Goal: Task Accomplishment & Management: Use online tool/utility

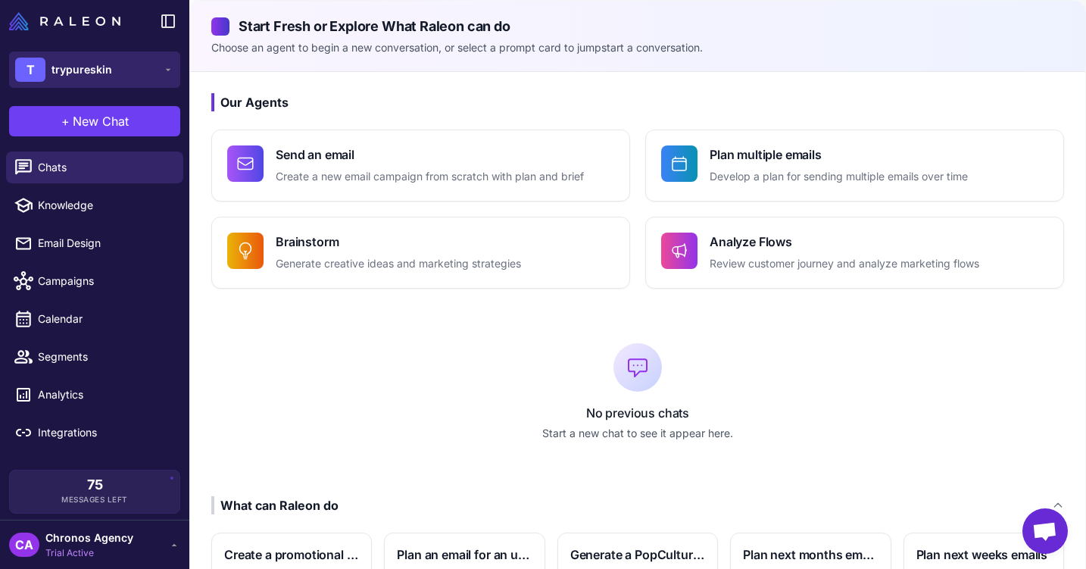
click at [111, 70] on button "T trypureskin" at bounding box center [94, 69] width 171 height 36
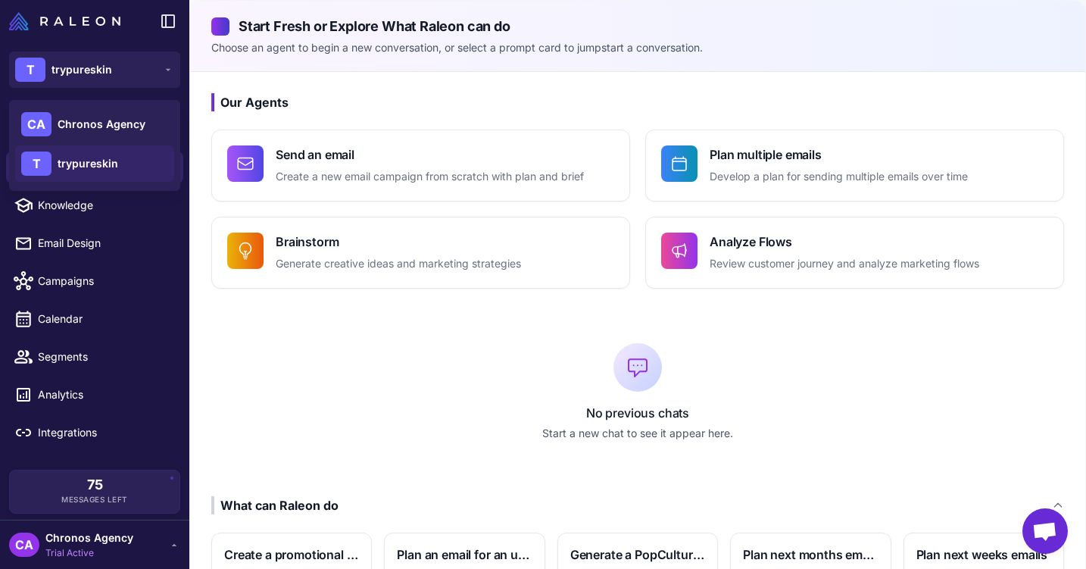
click at [97, 165] on span "trypureskin" at bounding box center [88, 163] width 61 height 17
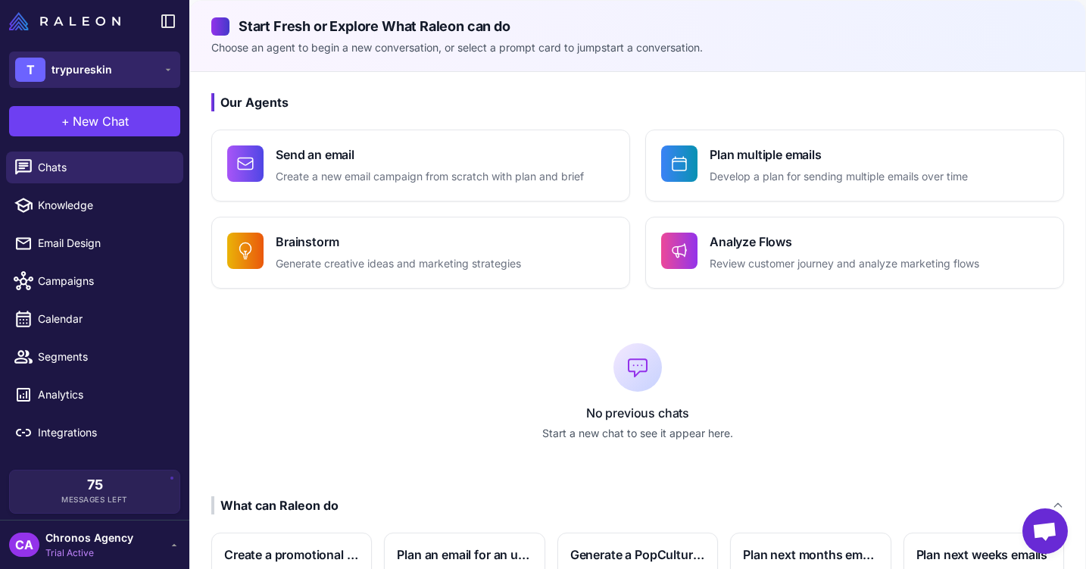
click at [143, 81] on button "T trypureskin" at bounding box center [94, 69] width 171 height 36
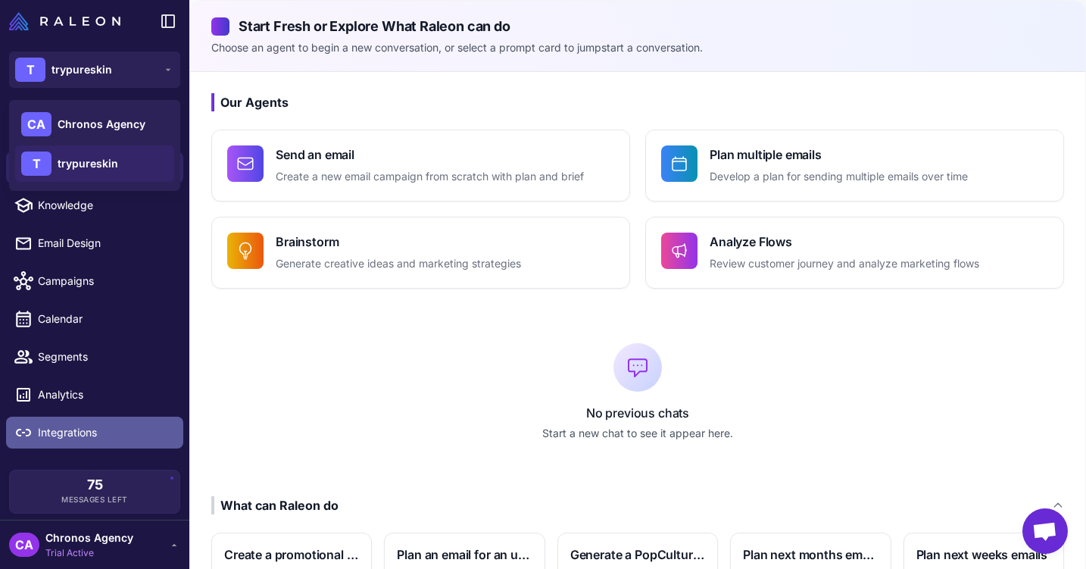
click at [101, 430] on span "Integrations" at bounding box center [104, 432] width 133 height 17
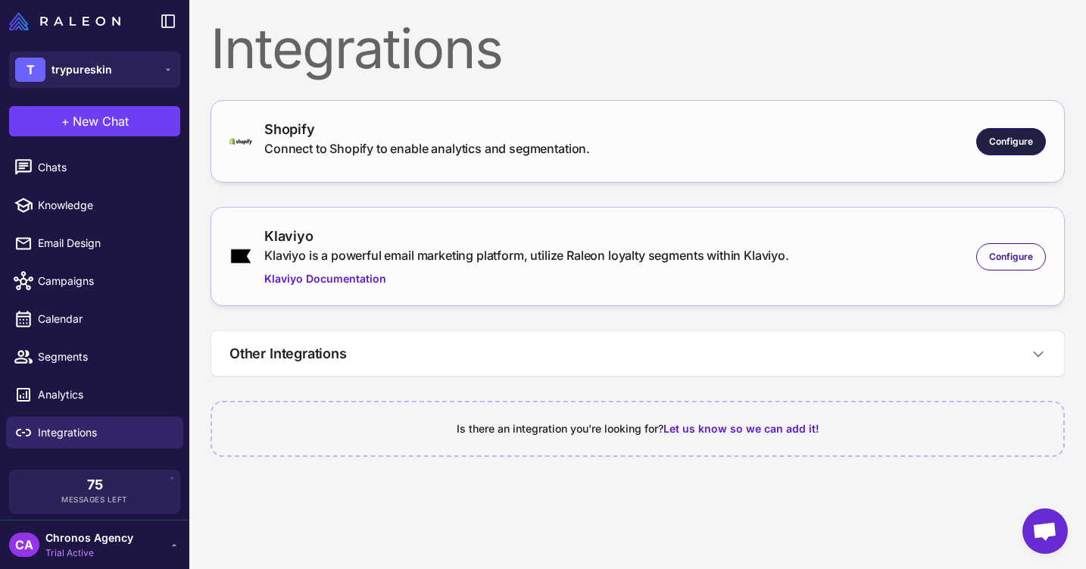
click at [987, 142] on div "Configure" at bounding box center [1011, 141] width 70 height 27
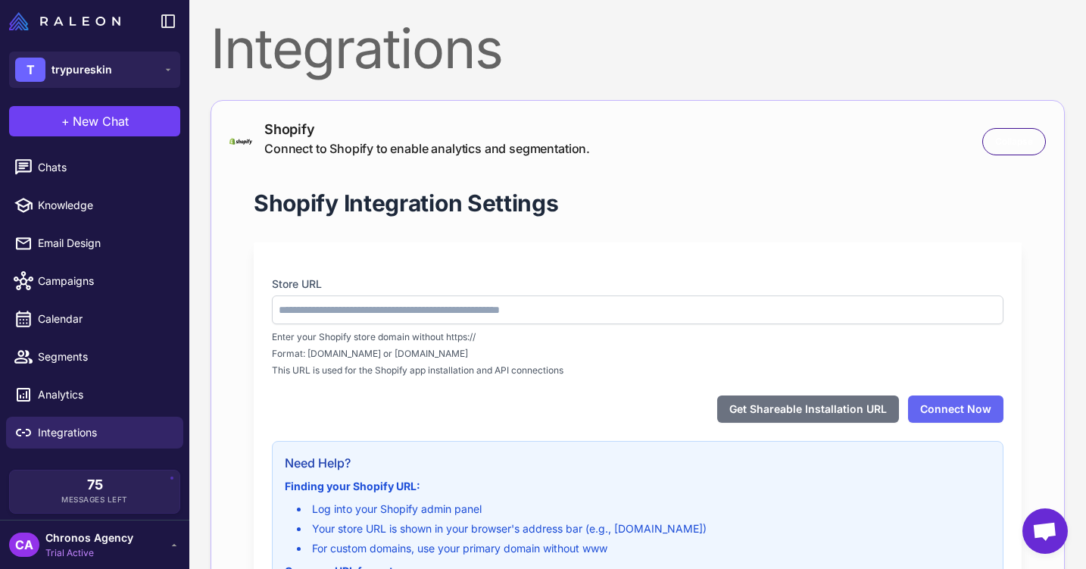
type input "**********"
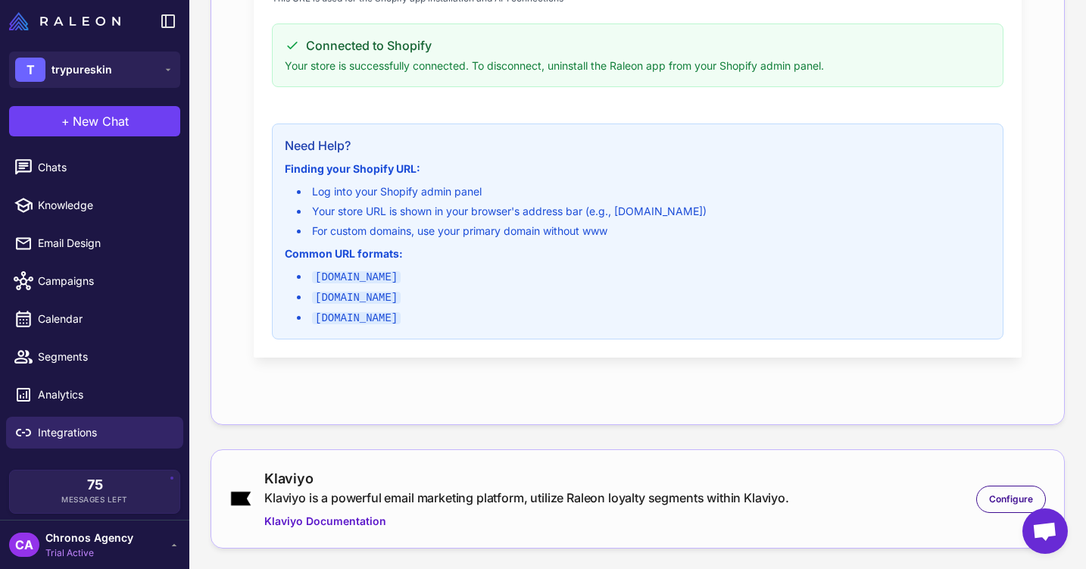
scroll to position [550, 0]
